Goal: Task Accomplishment & Management: Use online tool/utility

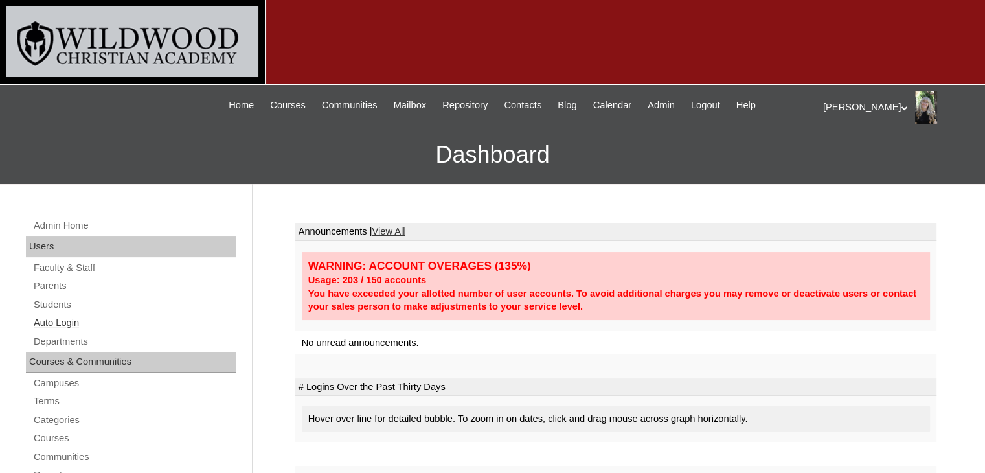
click at [51, 325] on link "Auto Login" at bounding box center [133, 323] width 203 height 16
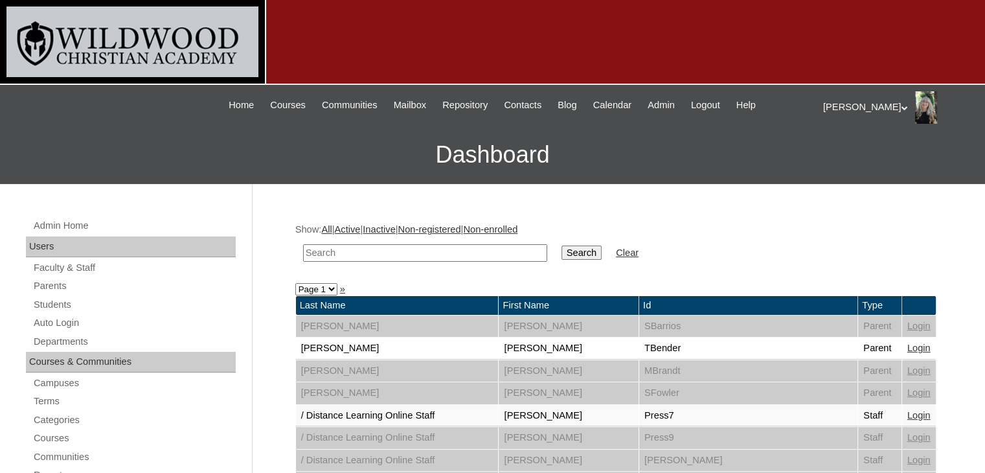
click at [357, 257] on input "text" at bounding box center [425, 252] width 244 height 17
type input "[PERSON_NAME]"
click at [562, 248] on input "Search" at bounding box center [582, 252] width 40 height 14
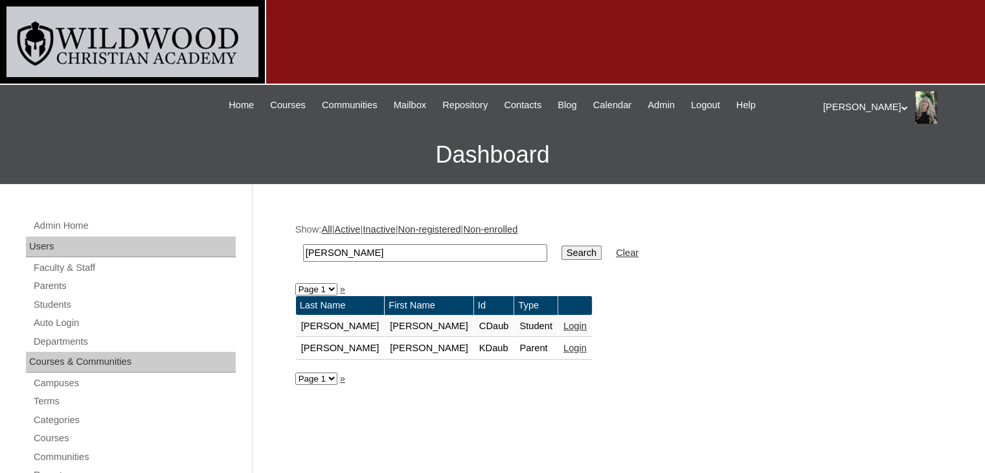
click at [564, 349] on link "Login" at bounding box center [575, 348] width 23 height 10
